Goal: Communication & Community: Ask a question

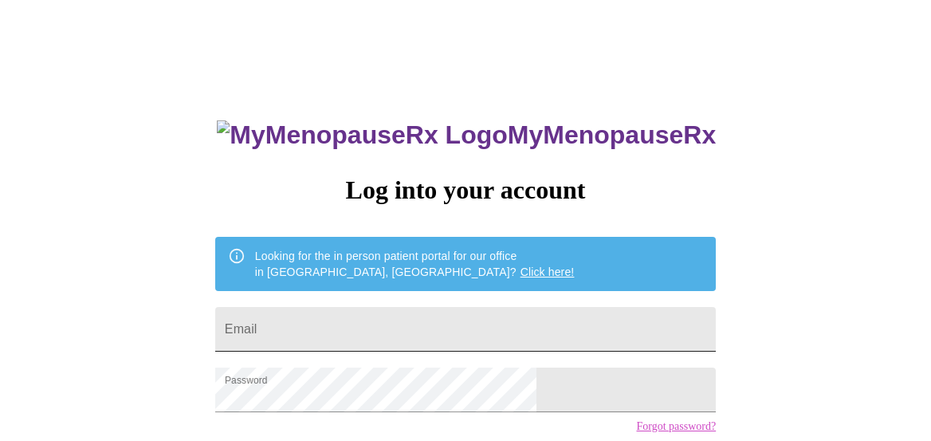
click at [382, 332] on input "Email" at bounding box center [465, 329] width 501 height 45
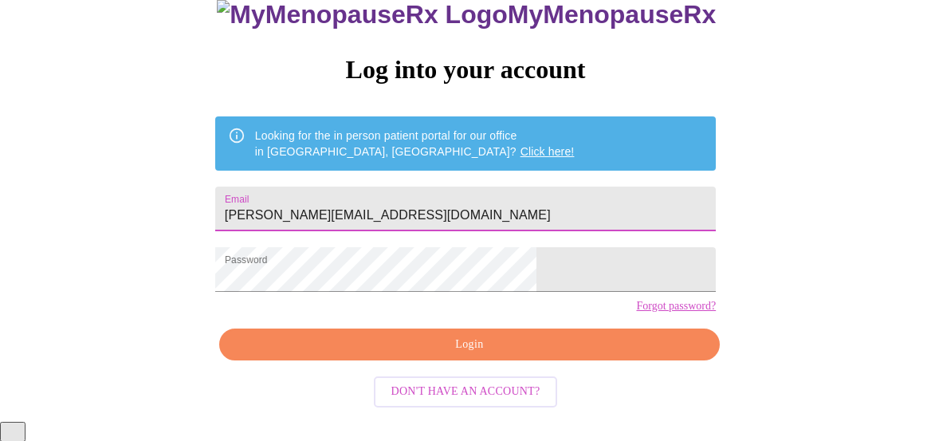
type input "[PERSON_NAME][EMAIL_ADDRESS][DOMAIN_NAME]"
click at [368, 355] on span "Login" at bounding box center [470, 345] width 464 height 20
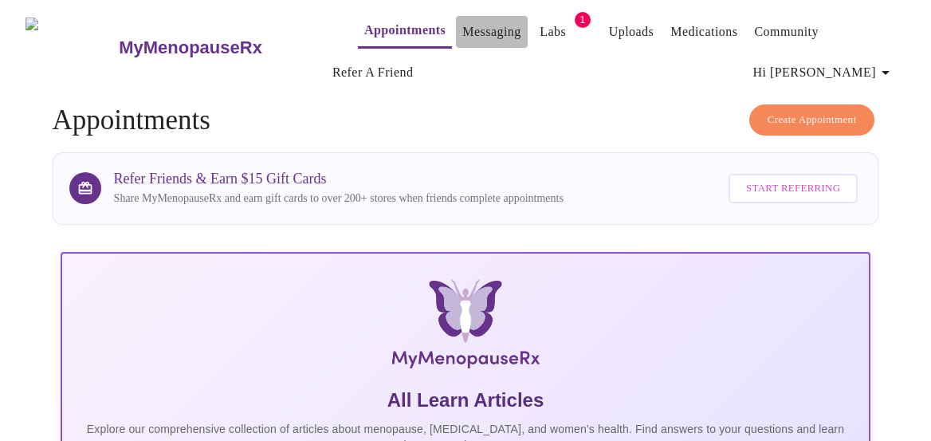
click at [462, 23] on link "Messaging" at bounding box center [491, 32] width 58 height 22
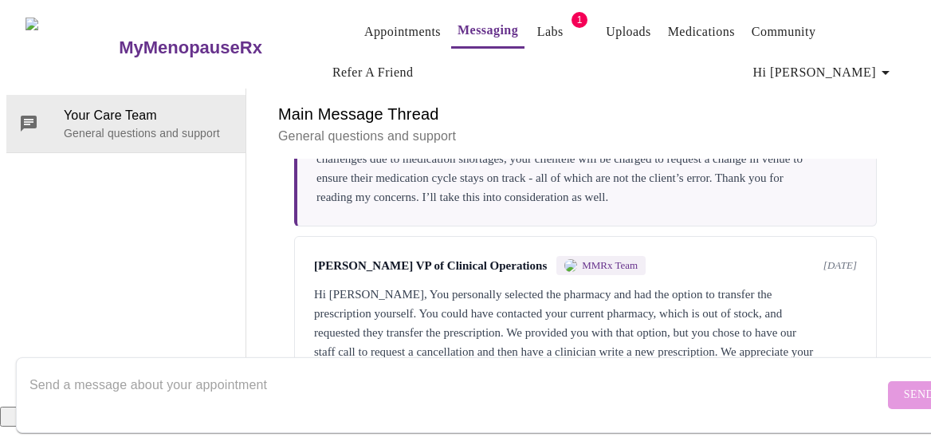
scroll to position [3360, 0]
click at [323, 383] on textarea "Send a message about your appointment" at bounding box center [456, 394] width 855 height 51
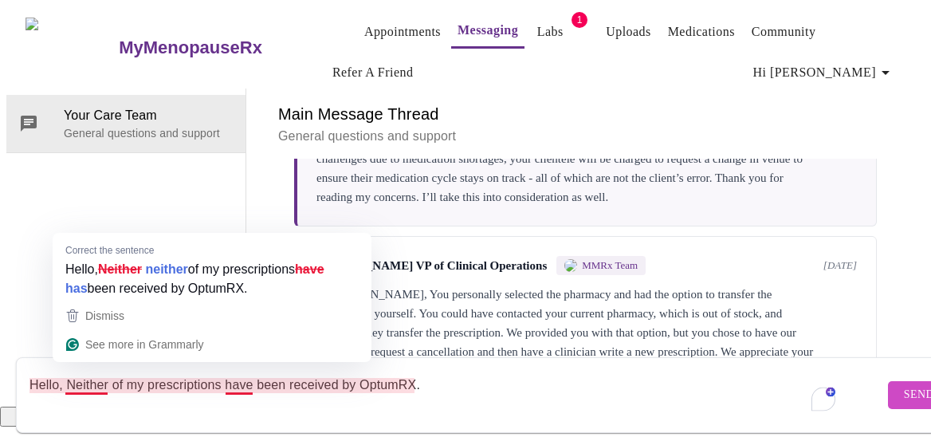
click at [64, 374] on textarea "Hello, Neither of my prescriptions have been received by OptumRX." at bounding box center [456, 394] width 855 height 51
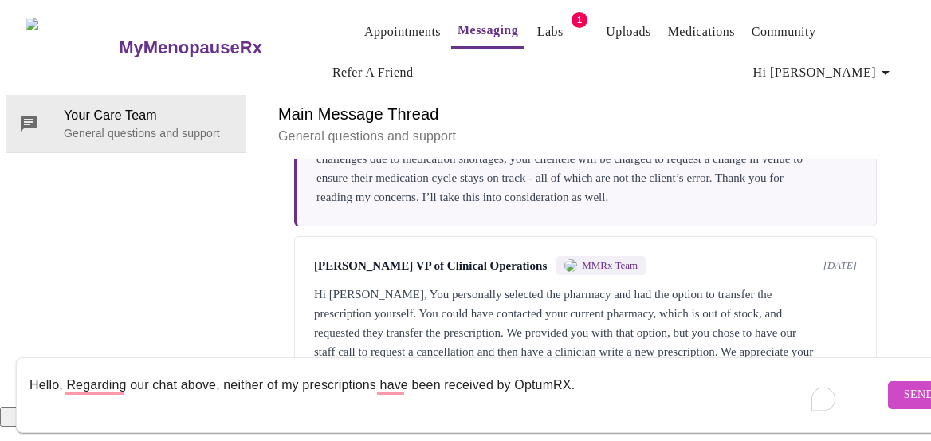
click at [609, 369] on textarea "Hello, Regarding our chat above, neither of my prescriptions have been received…" at bounding box center [456, 394] width 855 height 51
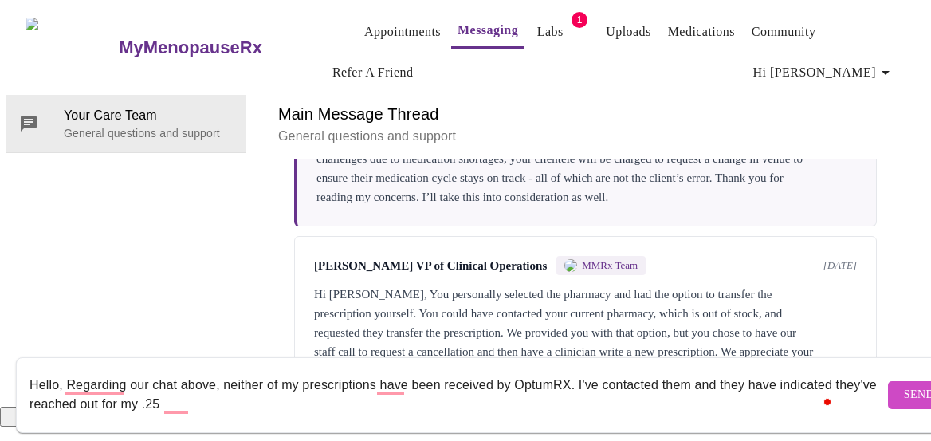
click at [609, 369] on textarea "Hello, Regarding our chat above, neither of my prescriptions have been received…" at bounding box center [456, 394] width 855 height 51
click at [222, 390] on textarea "Hello, Regarding our chat above, neither of my prescriptions have been received…" at bounding box center [456, 394] width 855 height 51
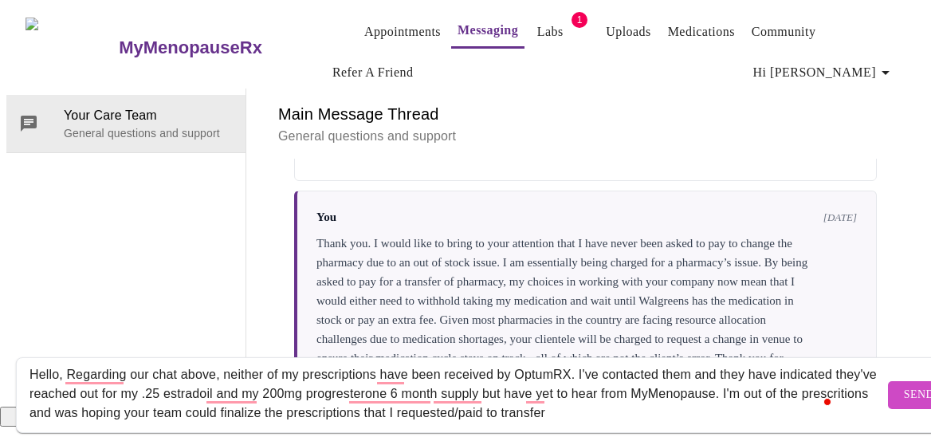
scroll to position [3079, 0]
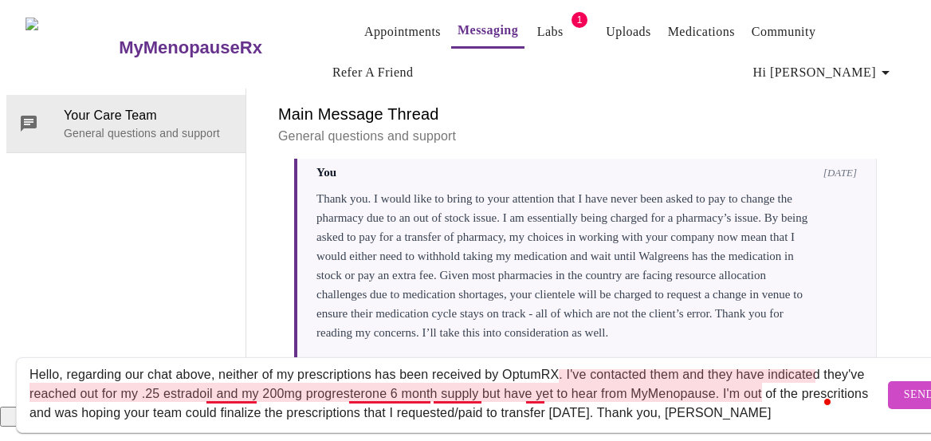
click at [237, 380] on textarea "Hello, regarding our chat above, neither of my prescriptions has been received …" at bounding box center [456, 394] width 855 height 51
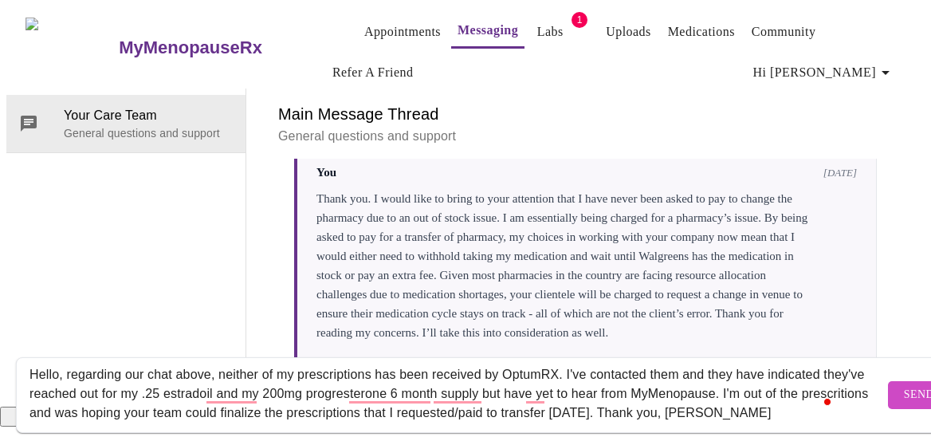
type textarea "Hello, regarding our chat above, neither of my prescriptions has been received …"
click at [352, 411] on form "Hello, regarding our chat above, neither of my prescriptions has been received …" at bounding box center [489, 395] width 946 height 76
